Goal: Find specific page/section: Find specific page/section

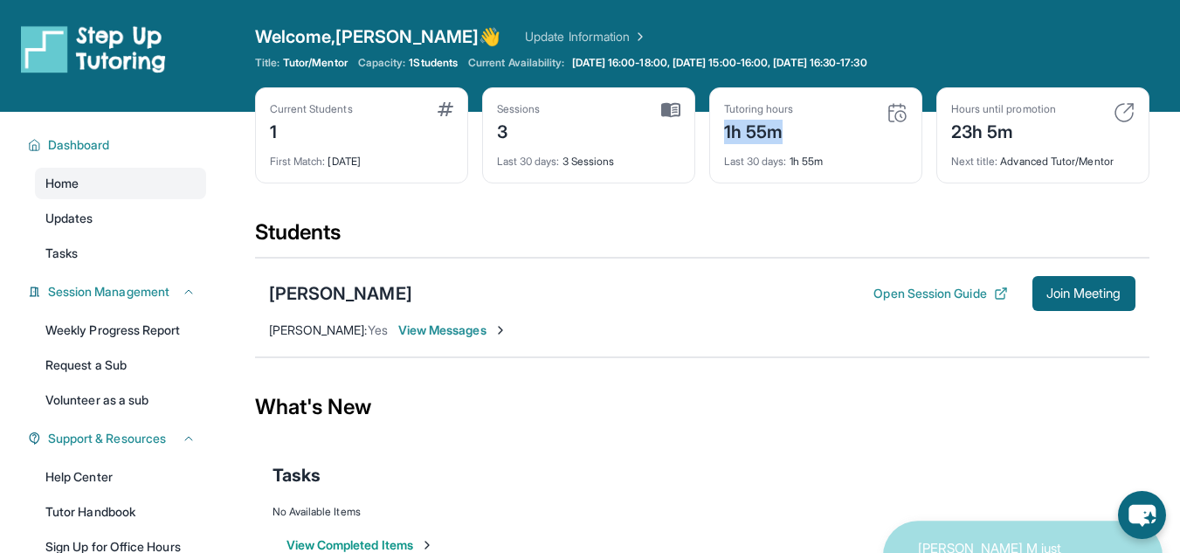
drag, startPoint x: 724, startPoint y: 138, endPoint x: 819, endPoint y: 134, distance: 95.3
click at [819, 134] on div "Tutoring hours 1h 55m" at bounding box center [815, 123] width 183 height 42
drag, startPoint x: 951, startPoint y: 130, endPoint x: 1011, endPoint y: 138, distance: 60.8
click at [1011, 138] on div "23h 5m" at bounding box center [1003, 130] width 105 height 28
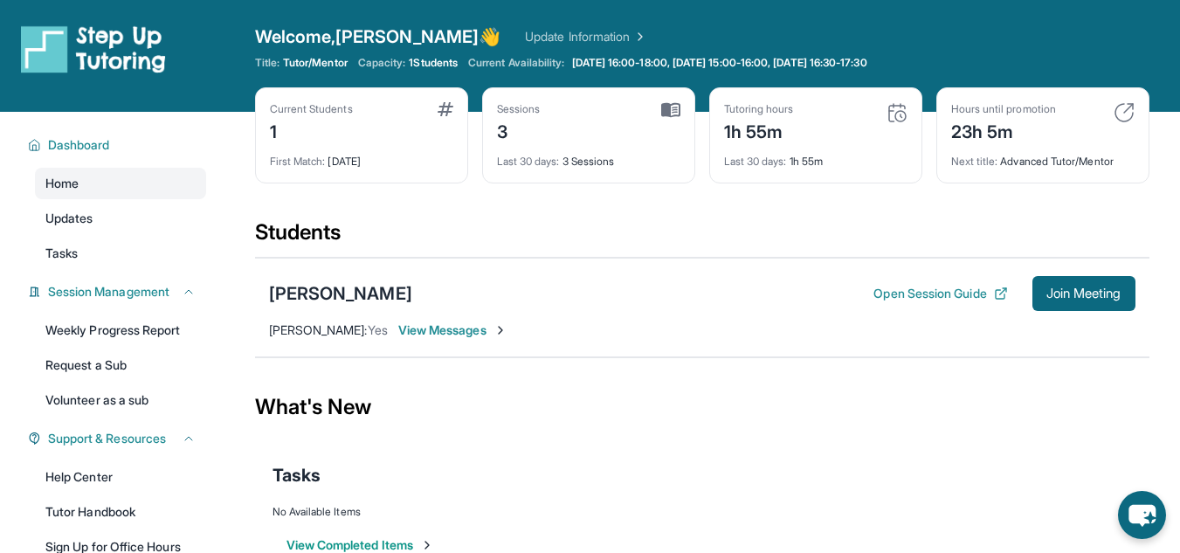
click at [1002, 164] on div "Next title : Advanced Tutor/Mentor" at bounding box center [1042, 156] width 183 height 24
click at [1127, 111] on img at bounding box center [1124, 112] width 21 height 21
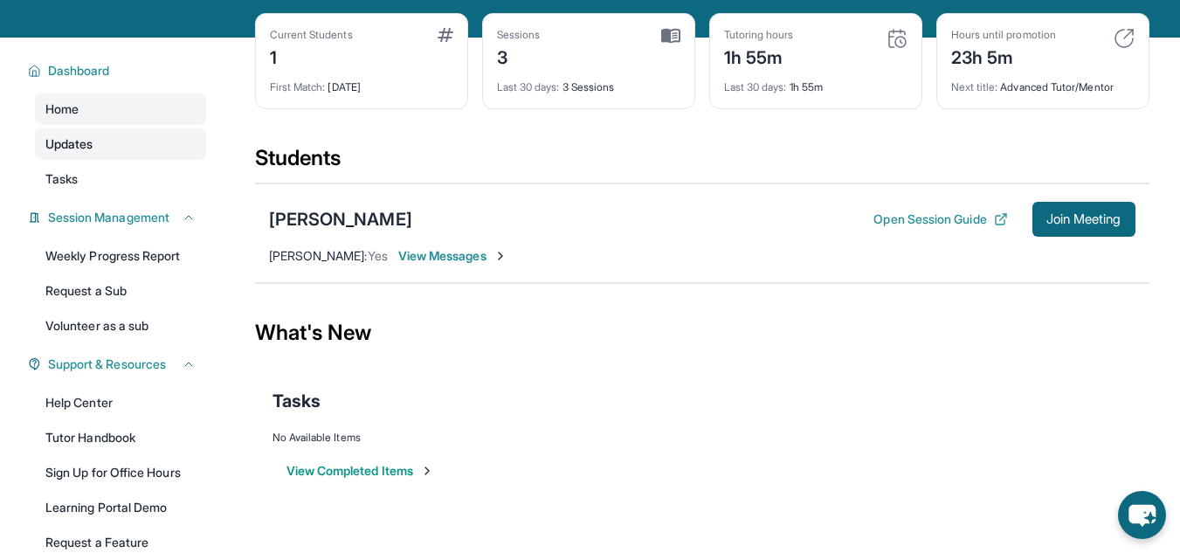
scroll to position [202, 0]
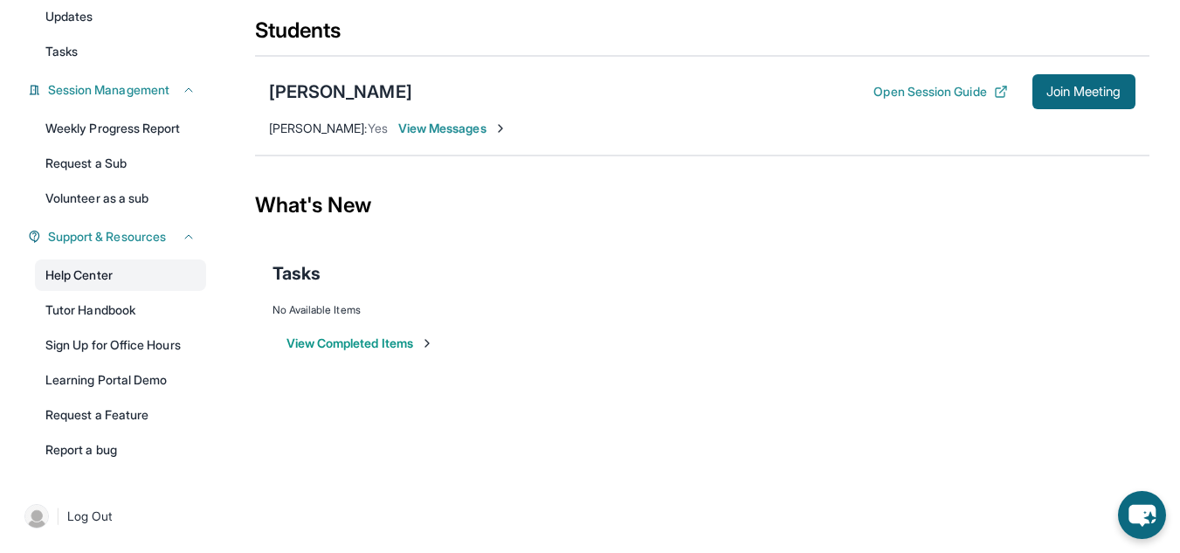
click at [150, 282] on link "Help Center" at bounding box center [120, 274] width 171 height 31
